Goal: Information Seeking & Learning: Learn about a topic

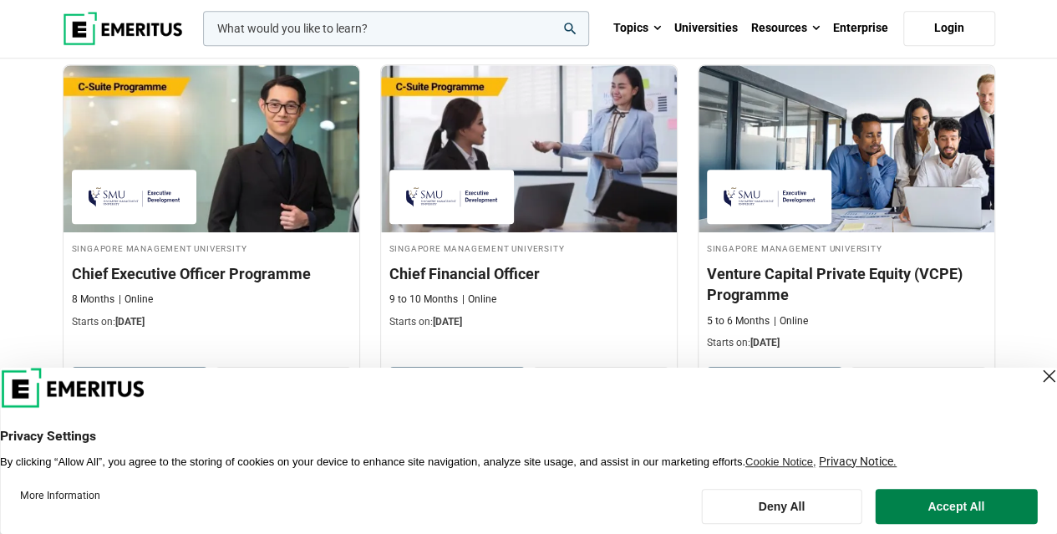
click at [1037, 377] on div "Close Layer" at bounding box center [1048, 375] width 23 height 23
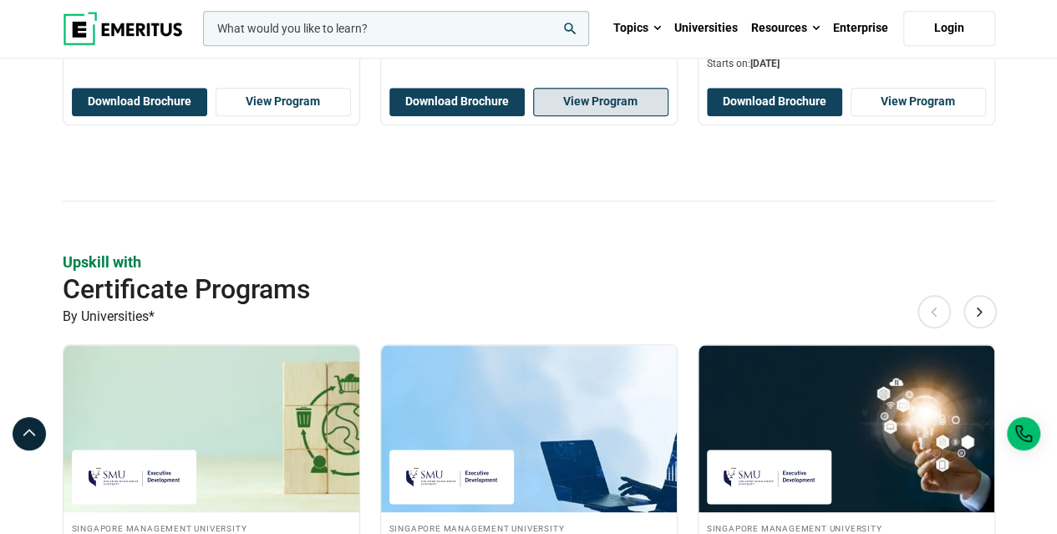
scroll to position [1392, 0]
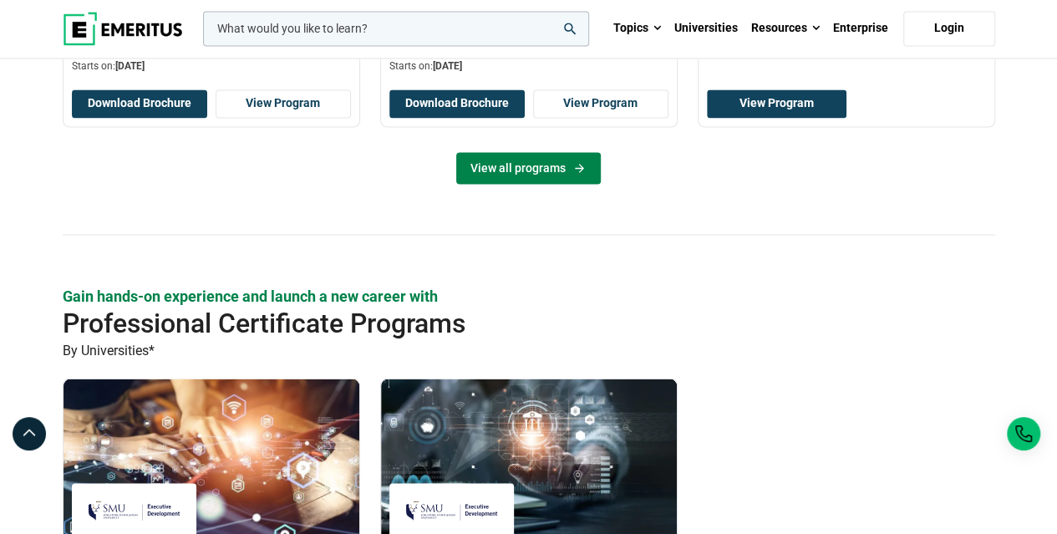
click at [511, 155] on link "View all programs" at bounding box center [528, 168] width 145 height 32
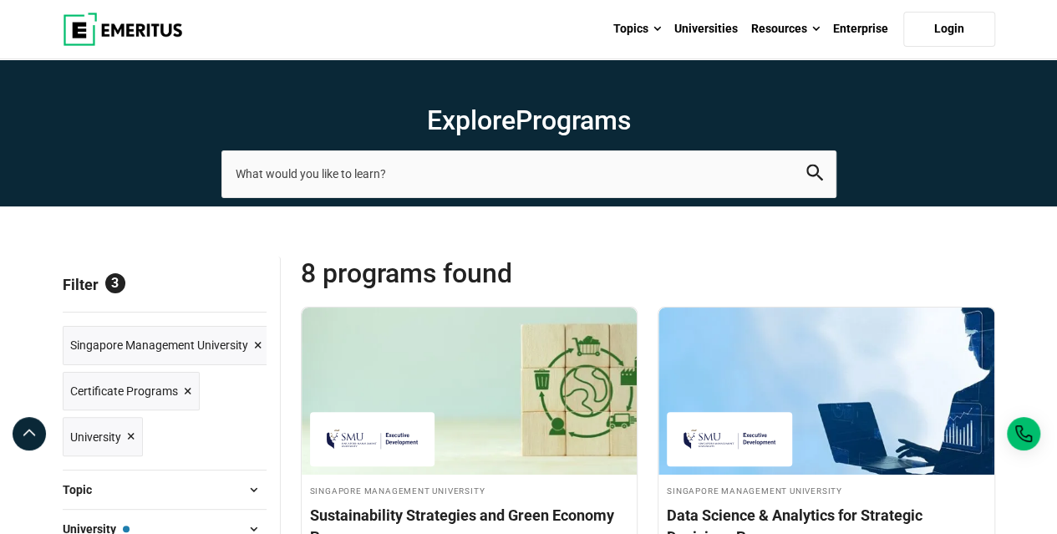
click at [189, 384] on span "×" at bounding box center [188, 391] width 8 height 24
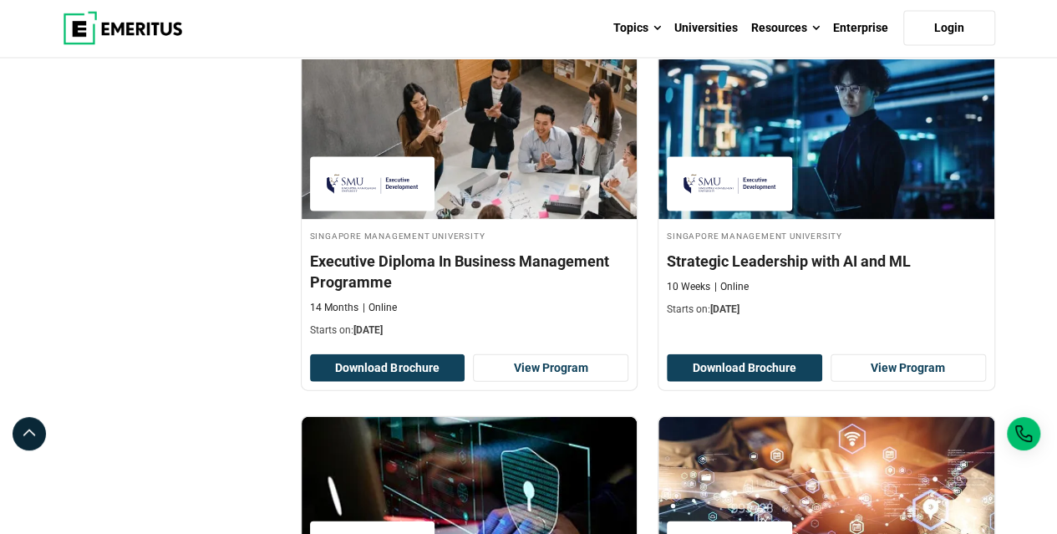
scroll to position [1949, 0]
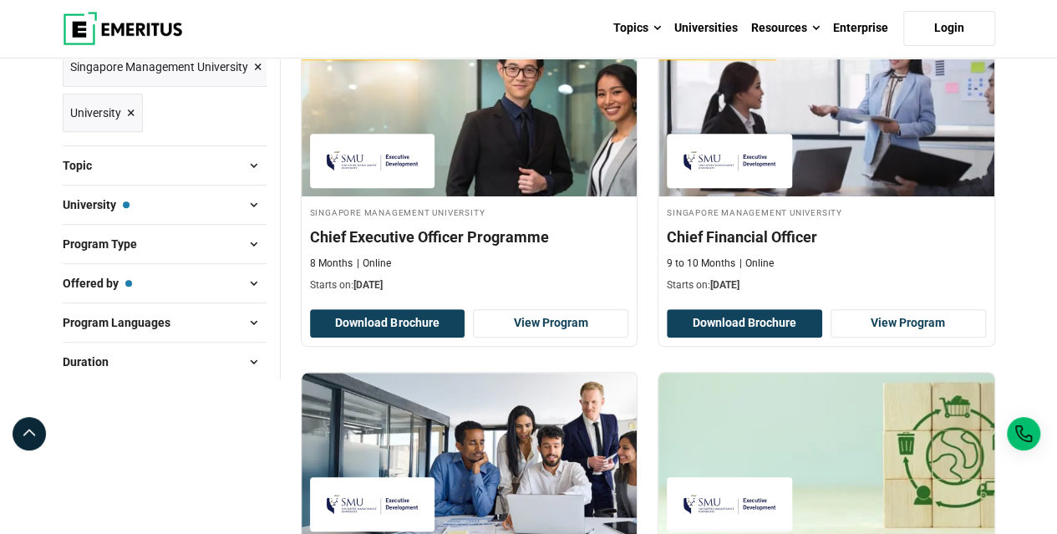
scroll to position [556, 0]
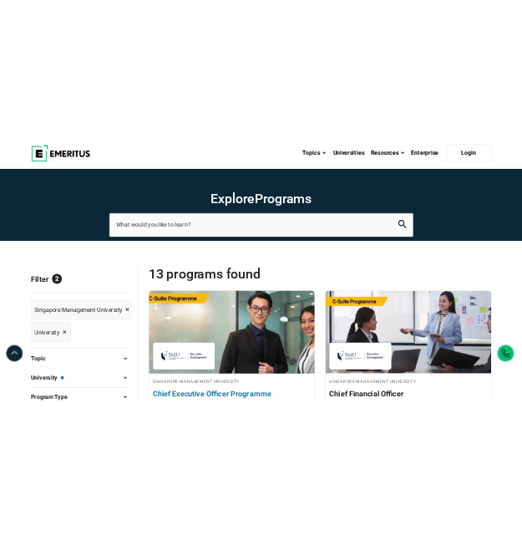
scroll to position [278, 0]
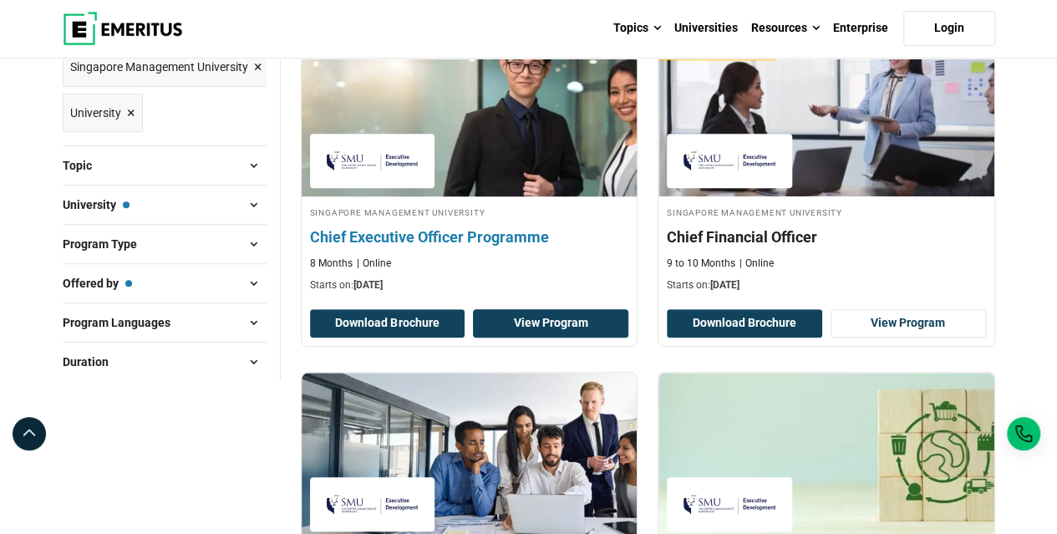
click at [501, 323] on link "View Program" at bounding box center [550, 323] width 155 height 28
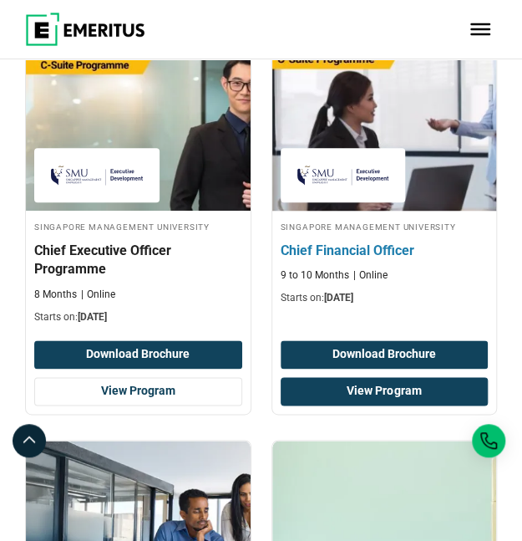
click at [384, 387] on link "View Program" at bounding box center [385, 391] width 208 height 28
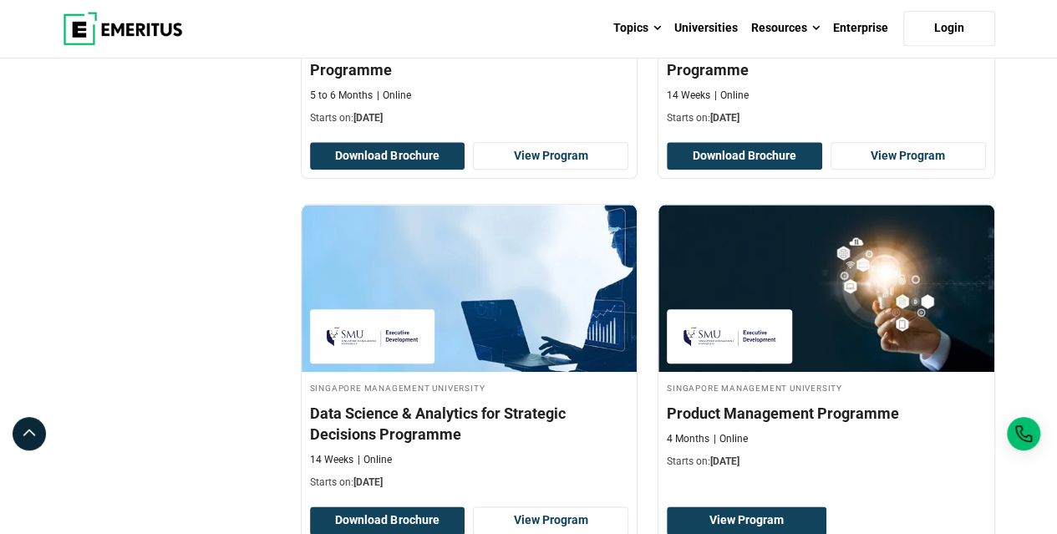
scroll to position [531, 0]
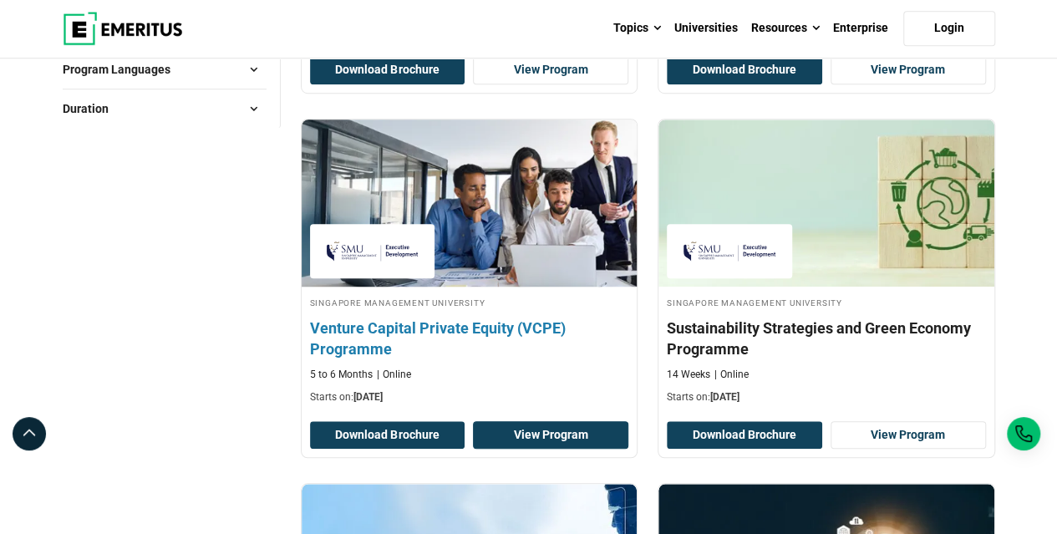
click at [523, 425] on link "View Program" at bounding box center [550, 435] width 155 height 28
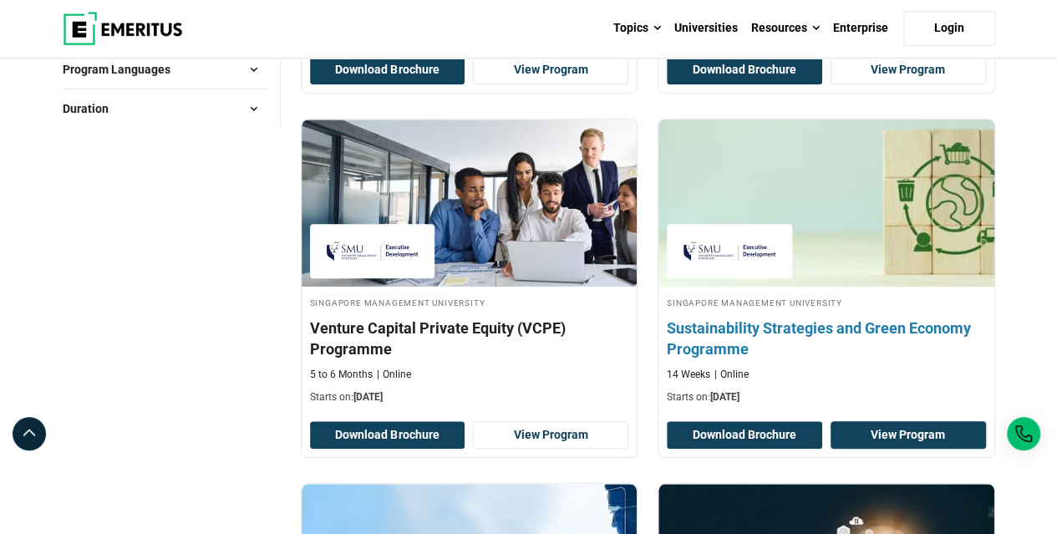
click at [897, 430] on link "View Program" at bounding box center [908, 435] width 155 height 28
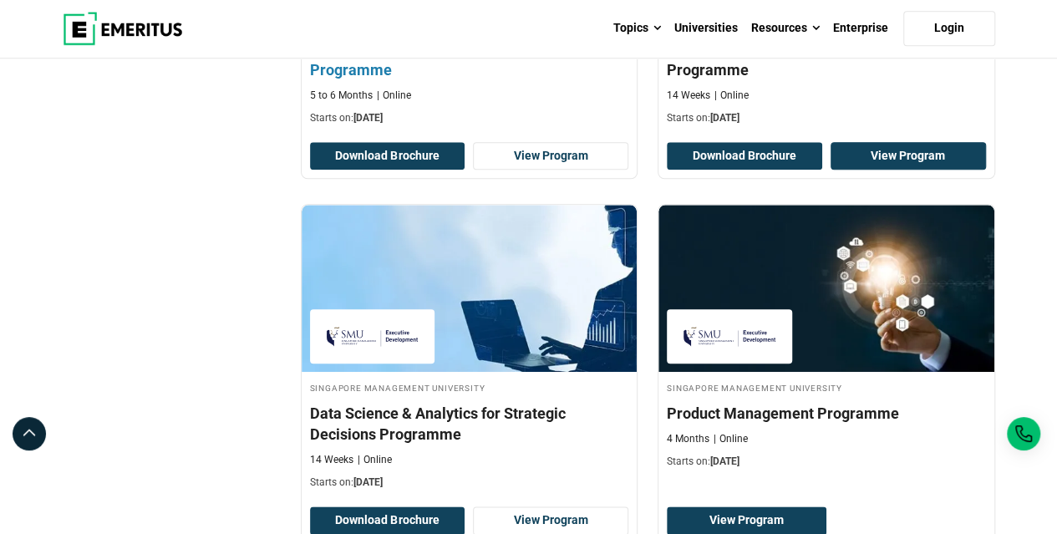
scroll to position [1089, 0]
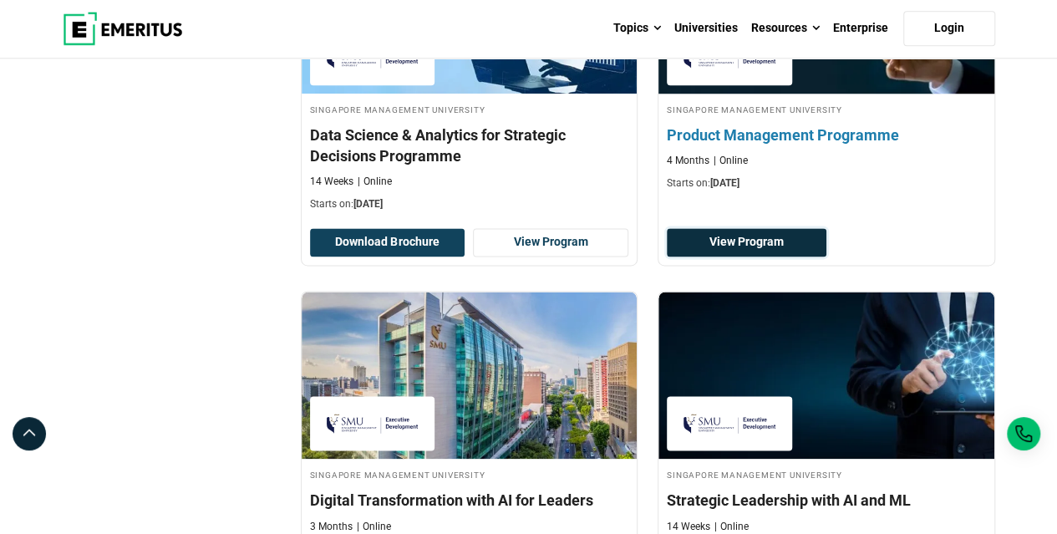
drag, startPoint x: 761, startPoint y: 238, endPoint x: 750, endPoint y: 241, distance: 11.1
click at [760, 238] on link "View Program" at bounding box center [747, 242] width 160 height 28
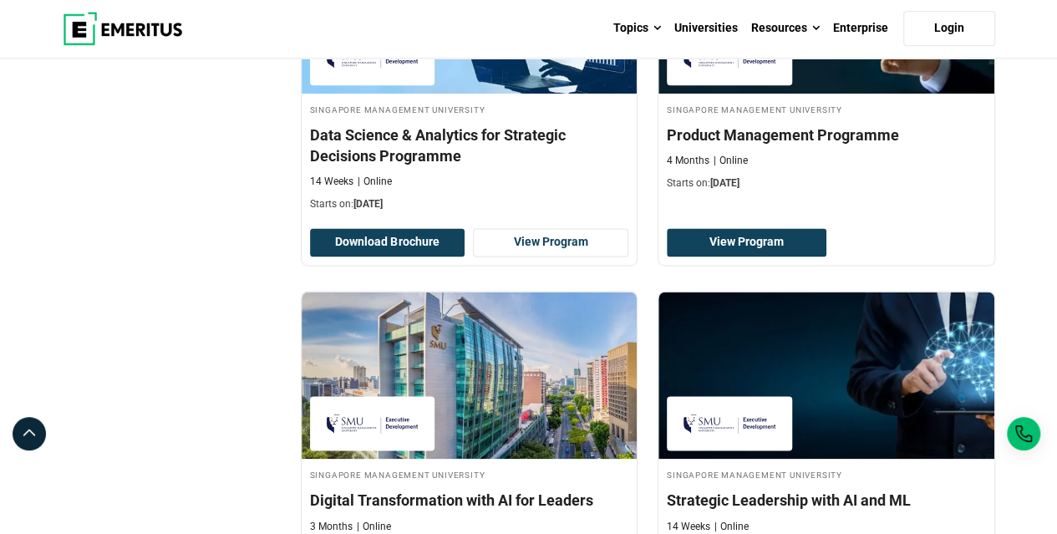
drag, startPoint x: 52, startPoint y: 261, endPoint x: 193, endPoint y: 235, distance: 143.6
click at [53, 260] on div "Filter 2 Reset all × Singapore Management University × University × Filters 2 R…" at bounding box center [172, 453] width 238 height 2570
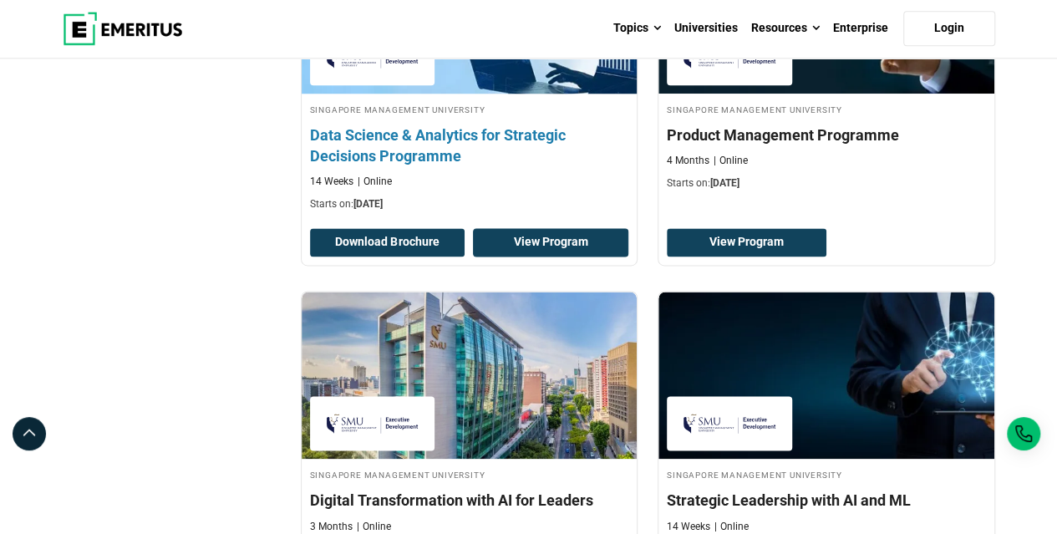
click at [536, 242] on link "View Program" at bounding box center [550, 242] width 155 height 28
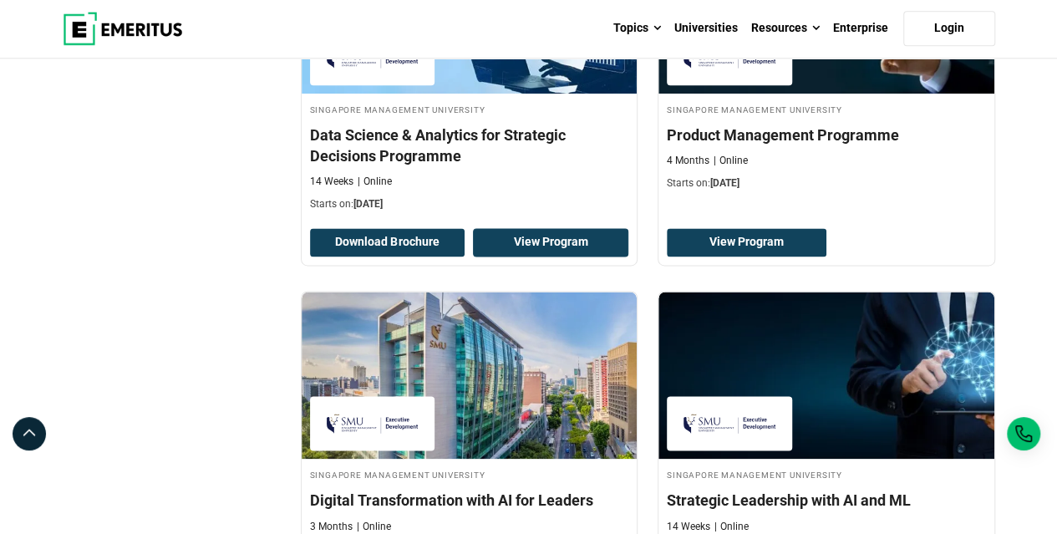
scroll to position [1367, 0]
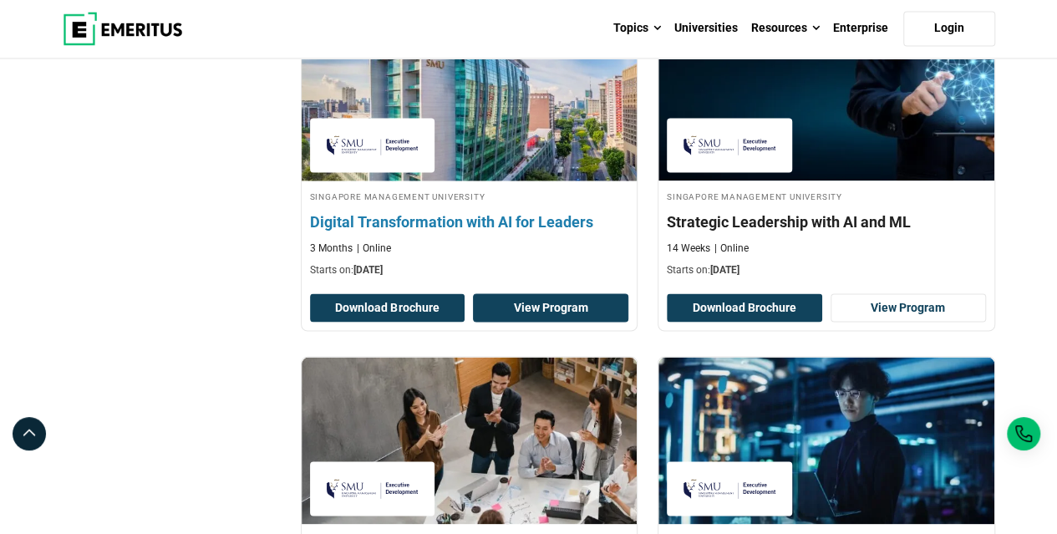
click at [526, 302] on link "View Program" at bounding box center [550, 307] width 155 height 28
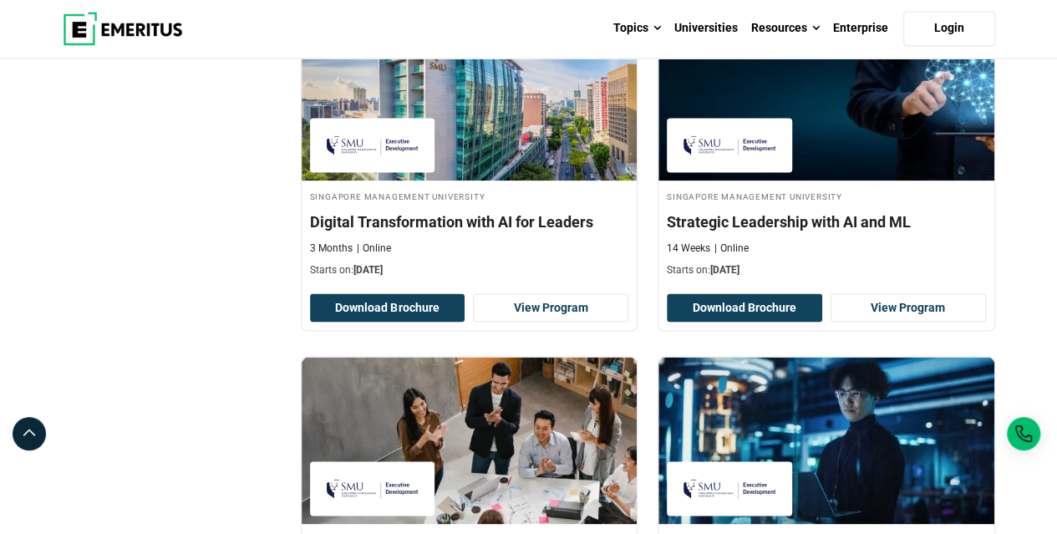
click at [154, 373] on div "Filter 2 Reset all × Singapore Management University × University × Filters 2 R…" at bounding box center [172, 175] width 238 height 2570
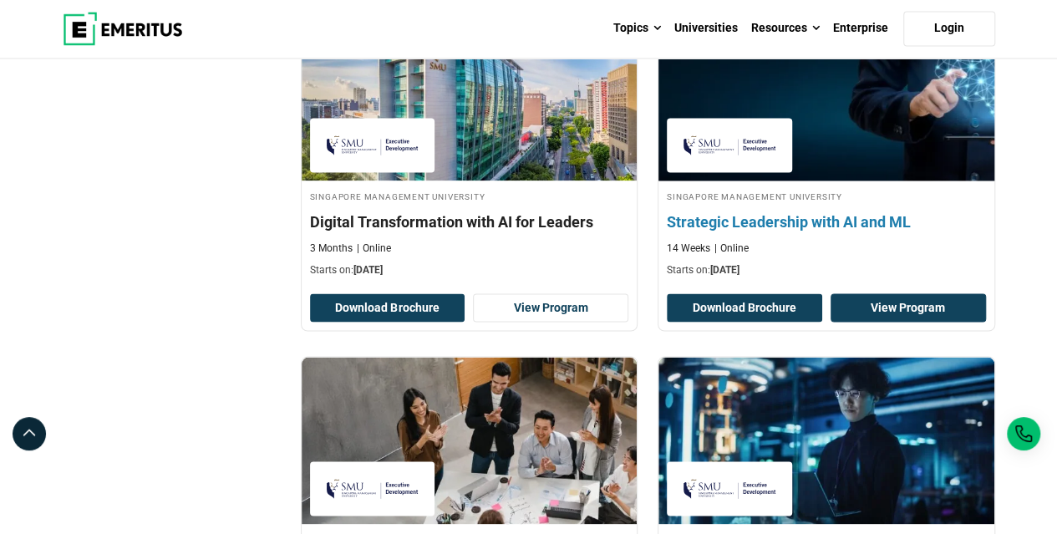
click at [877, 300] on link "View Program" at bounding box center [908, 307] width 155 height 28
